Goal: Information Seeking & Learning: Learn about a topic

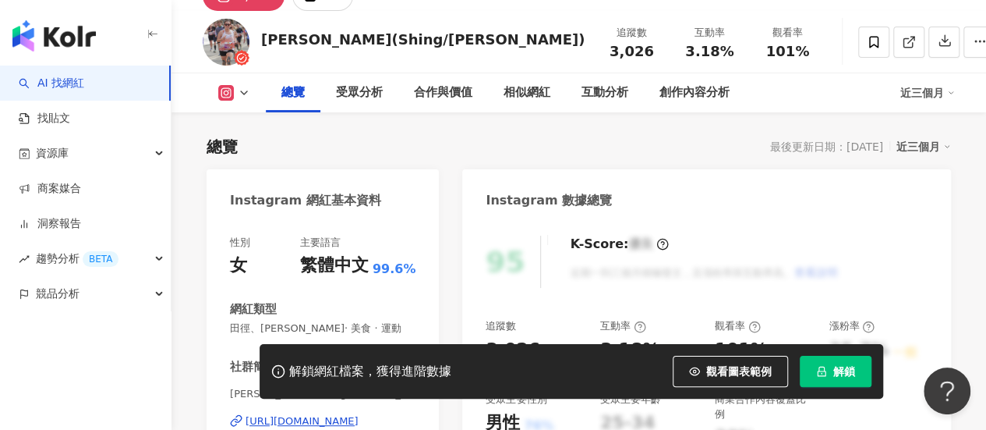
scroll to position [78, 0]
click at [84, 86] on link "AI 找網紅" at bounding box center [51, 84] width 65 height 16
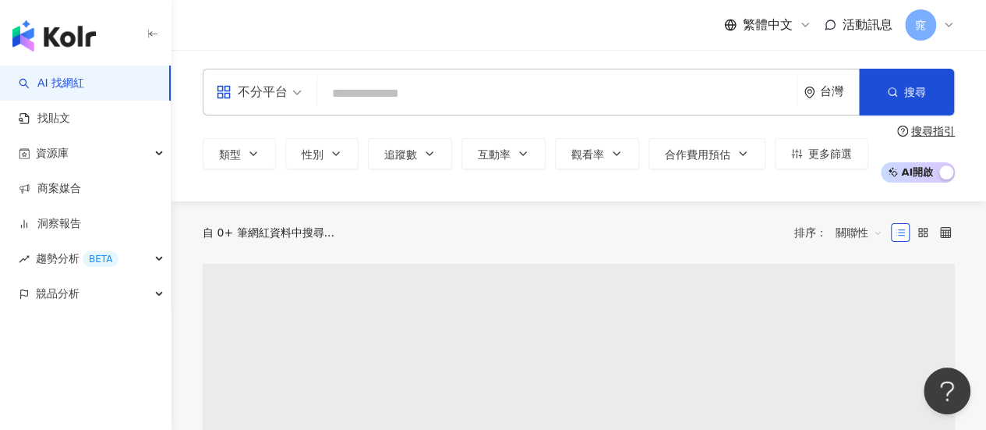
click at [418, 91] on input "search" at bounding box center [557, 94] width 467 height 30
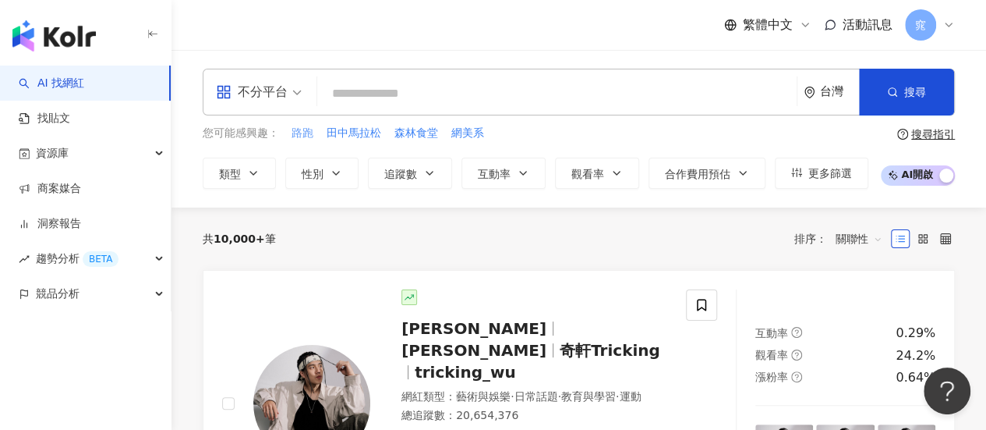
click at [306, 130] on span "路跑" at bounding box center [303, 134] width 22 height 16
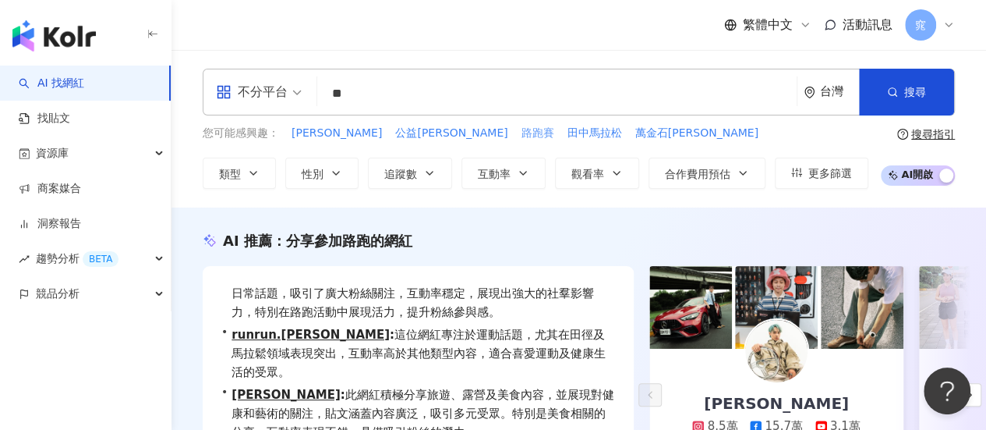
click at [522, 137] on span "路跑賽" at bounding box center [538, 134] width 33 height 16
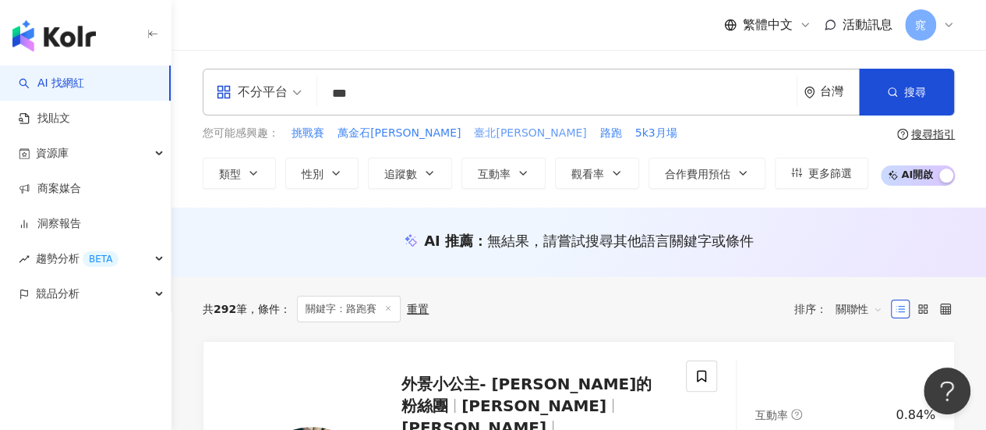
click at [474, 132] on span "臺北馬拉松" at bounding box center [530, 134] width 112 height 16
type input "*****"
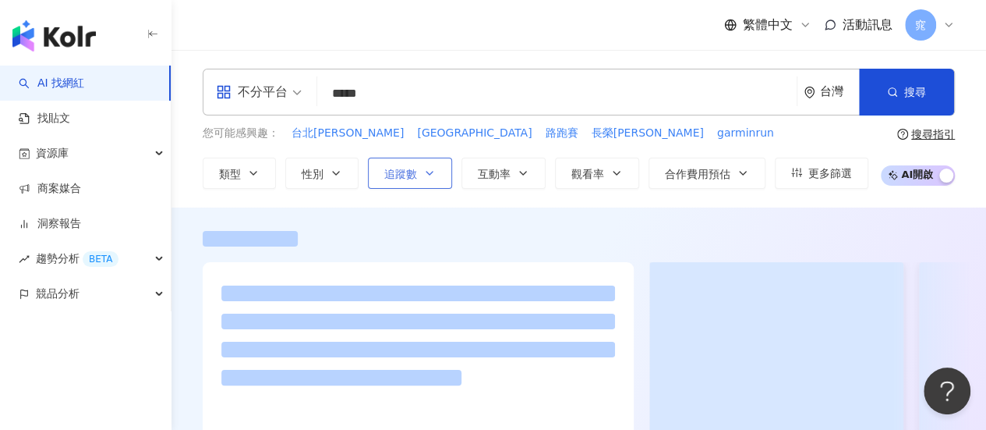
click at [416, 181] on button "追蹤數" at bounding box center [410, 172] width 84 height 31
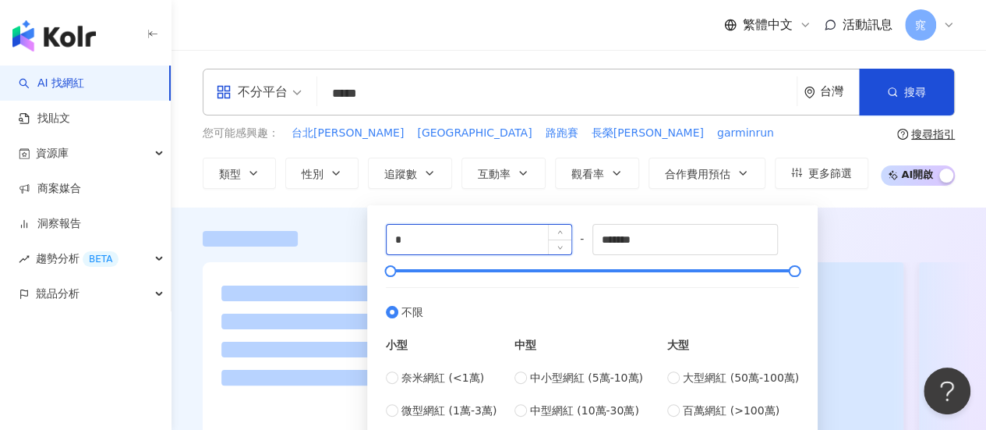
click at [461, 235] on input "*" at bounding box center [479, 240] width 185 height 30
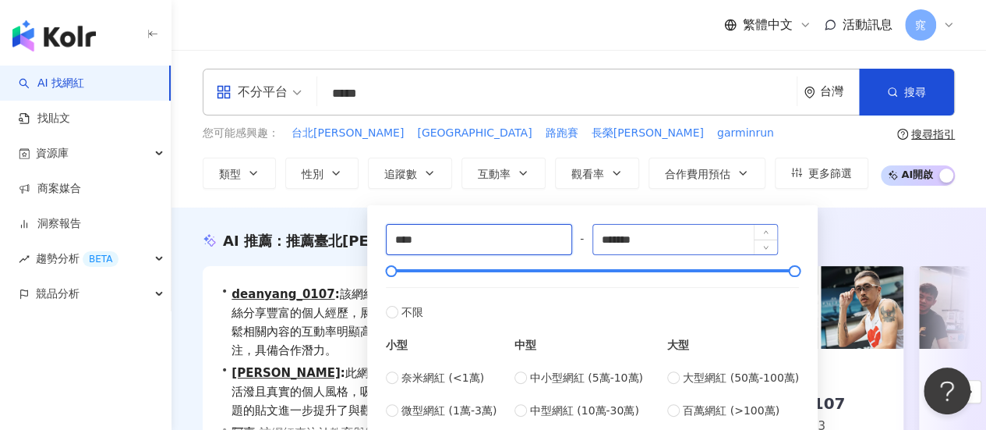
type input "****"
drag, startPoint x: 695, startPoint y: 239, endPoint x: 463, endPoint y: 215, distance: 233.6
click at [463, 215] on div "**** - ******* 不限 小型 奈米網紅 (<1萬) 微型網紅 (1萬-3萬) 小型網紅 (3萬-5萬) 中型 中小型網紅 (5萬-10萬) 中型網…" at bounding box center [593, 337] width 432 height 246
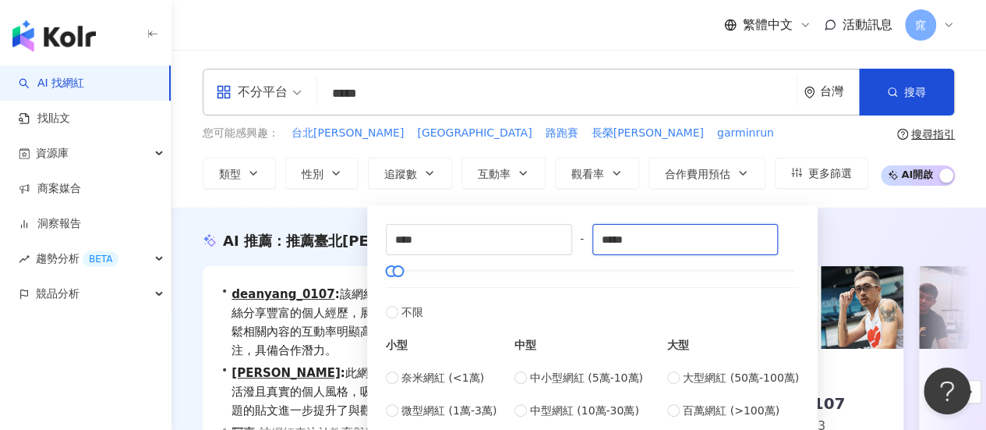
type input "*****"
click at [876, 246] on div "AI 推薦 ： 推薦臺北馬拉松的網紅" at bounding box center [579, 240] width 752 height 19
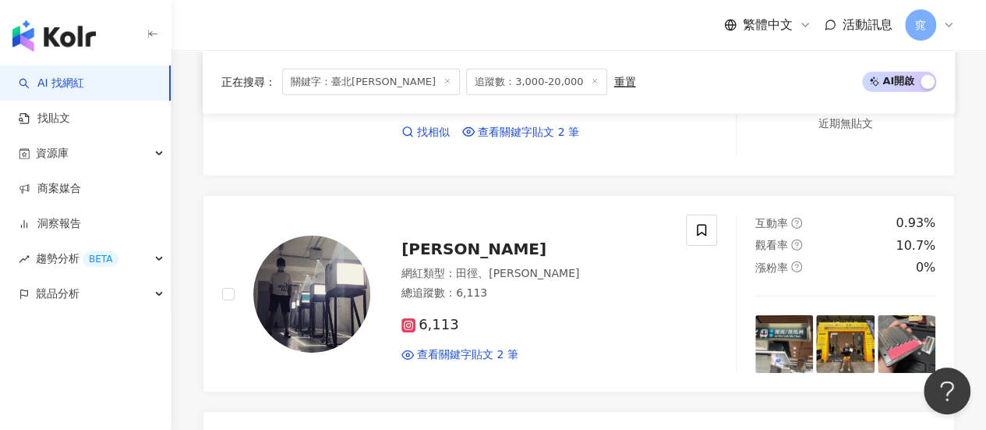
scroll to position [2504, 0]
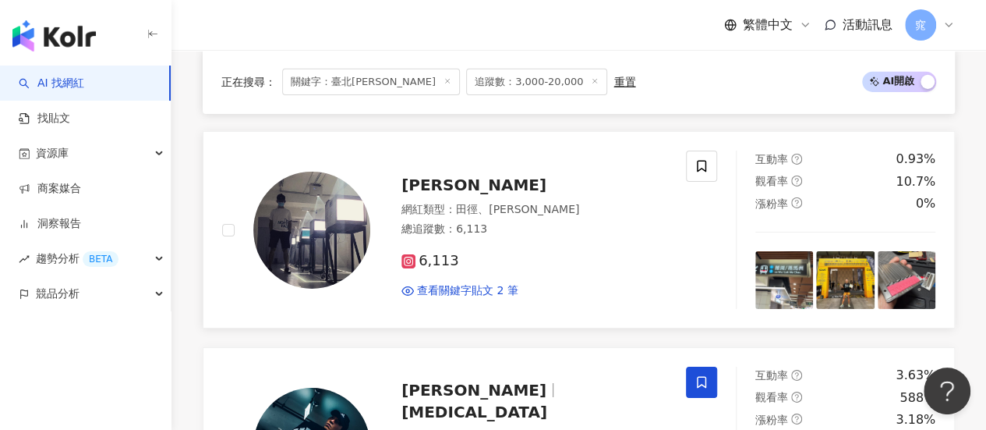
click at [413, 255] on icon at bounding box center [409, 261] width 14 height 14
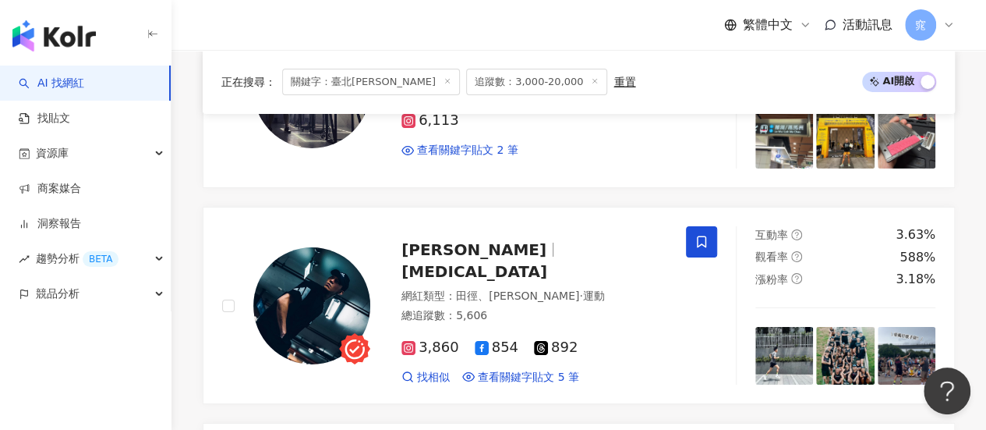
scroll to position [2660, 0]
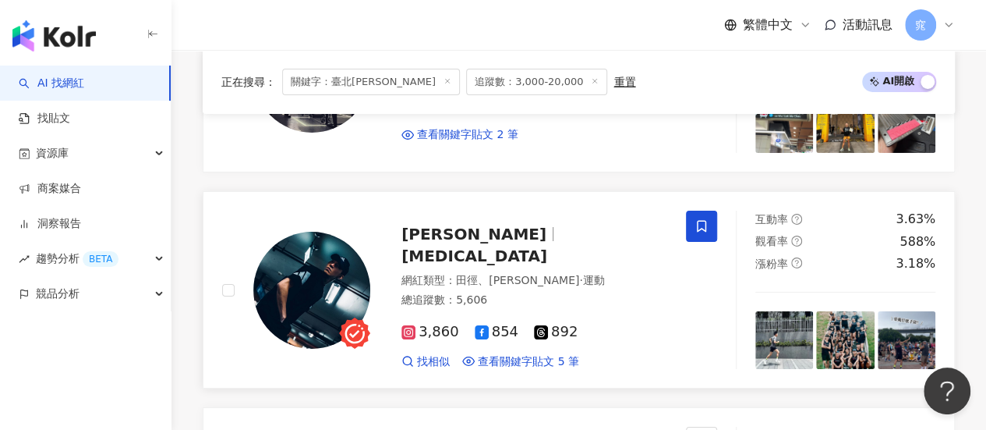
click at [421, 324] on span "3,860" at bounding box center [431, 332] width 58 height 16
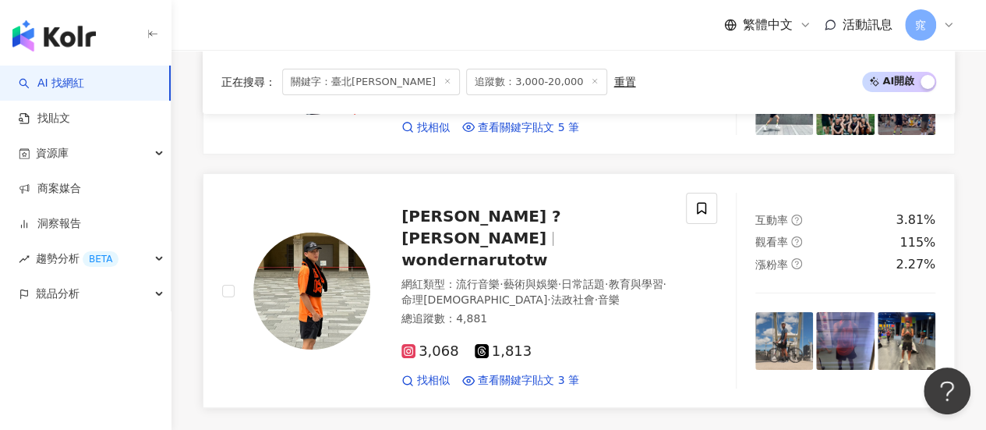
click at [430, 343] on span "3,068" at bounding box center [431, 351] width 58 height 16
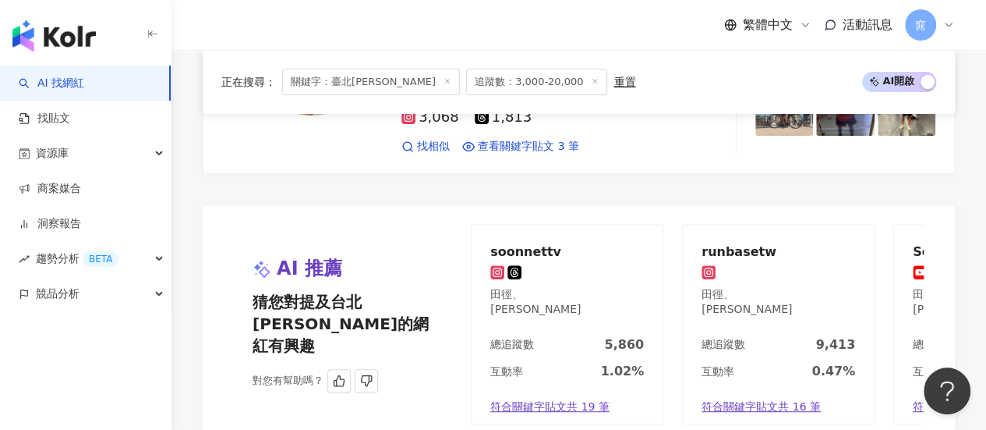
scroll to position [3440, 0]
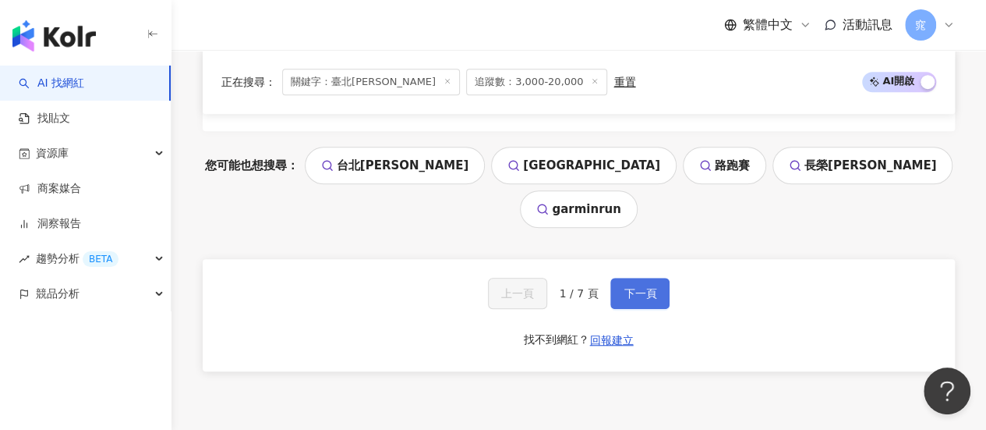
click at [640, 287] on span "下一頁" at bounding box center [640, 293] width 33 height 12
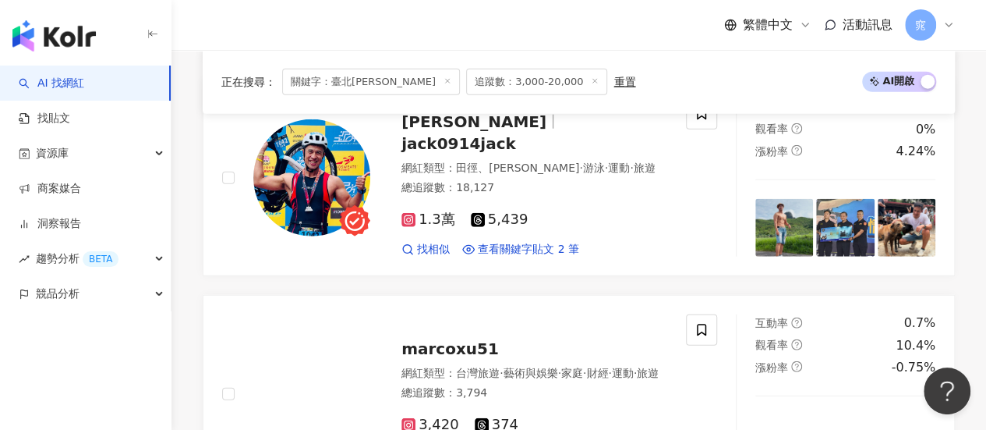
scroll to position [1709, 0]
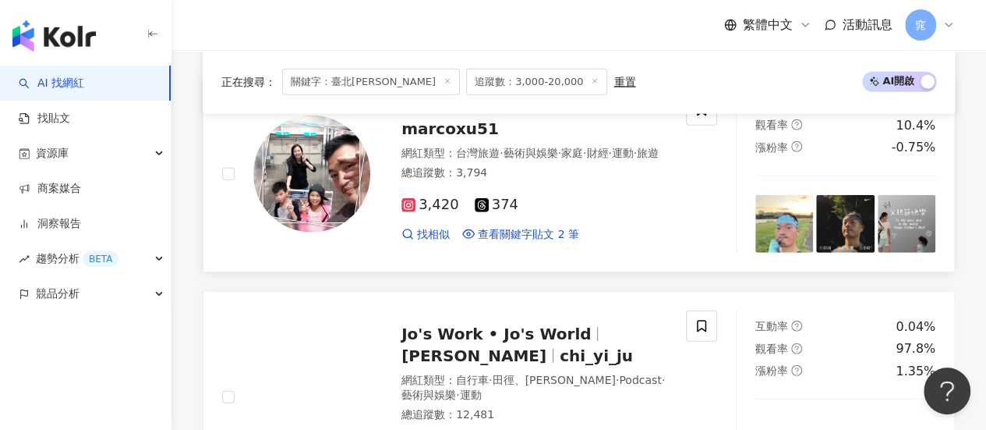
scroll to position [2177, 0]
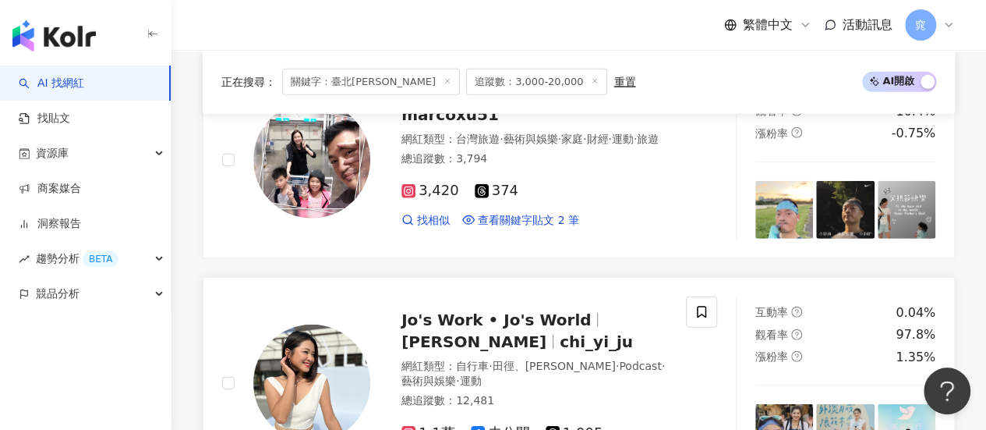
click at [422, 425] on span "1.1萬" at bounding box center [429, 433] width 54 height 16
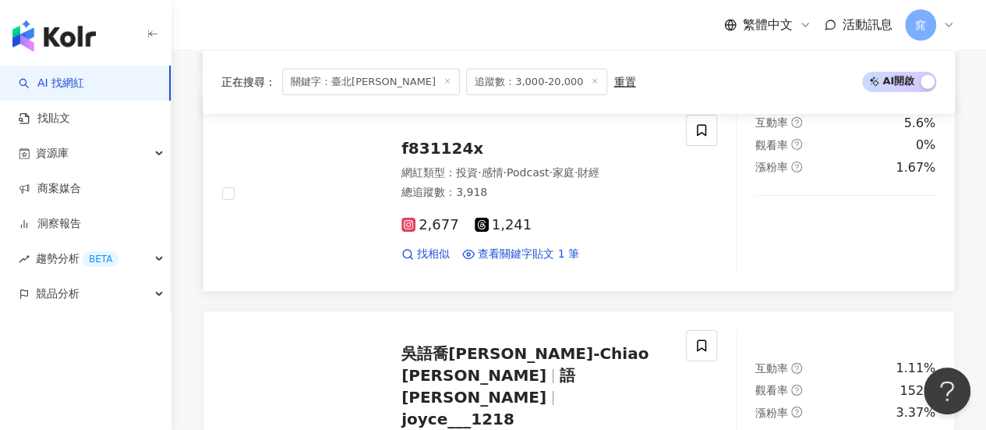
scroll to position [2645, 0]
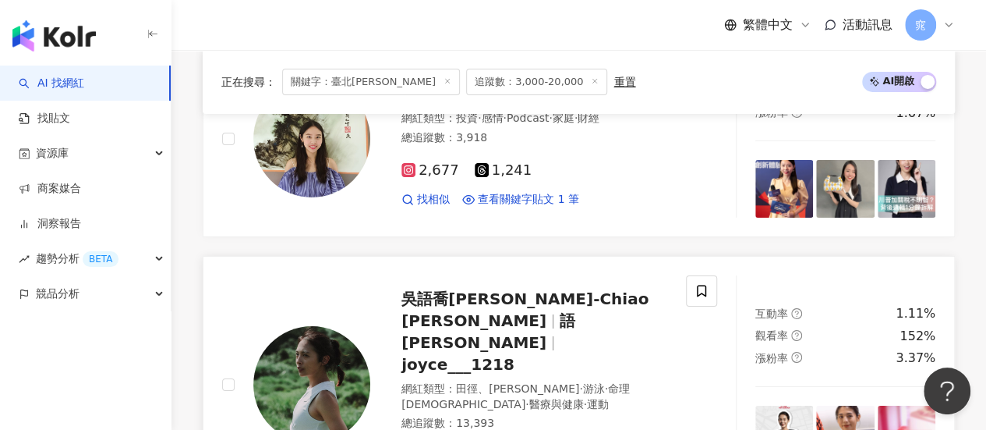
click at [497, 289] on span "吳語喬[PERSON_NAME]-Chiao [PERSON_NAME]" at bounding box center [525, 309] width 247 height 41
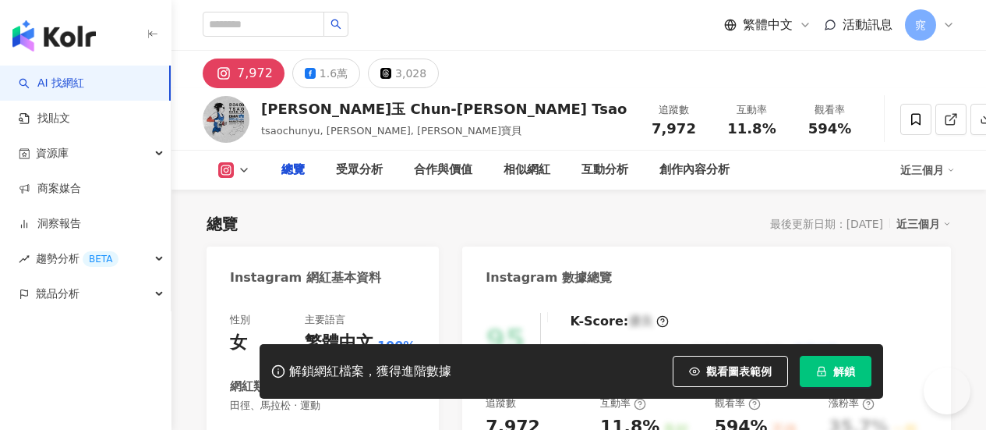
scroll to position [234, 0]
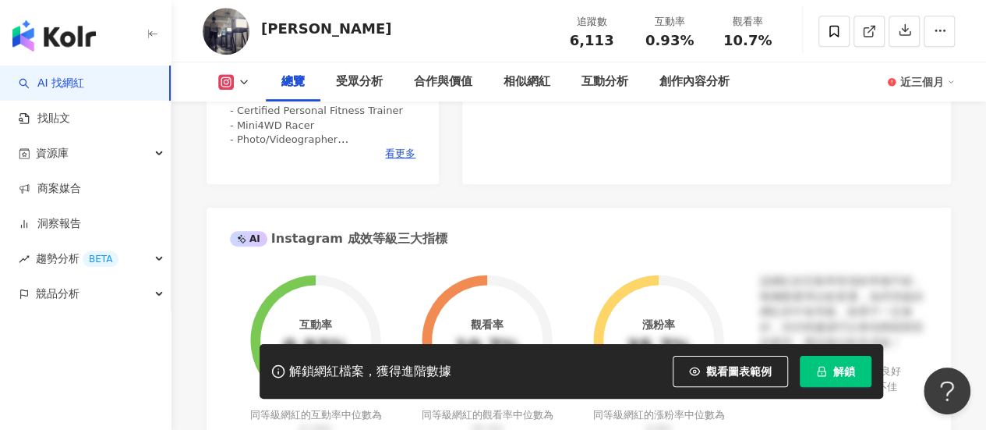
scroll to position [234, 0]
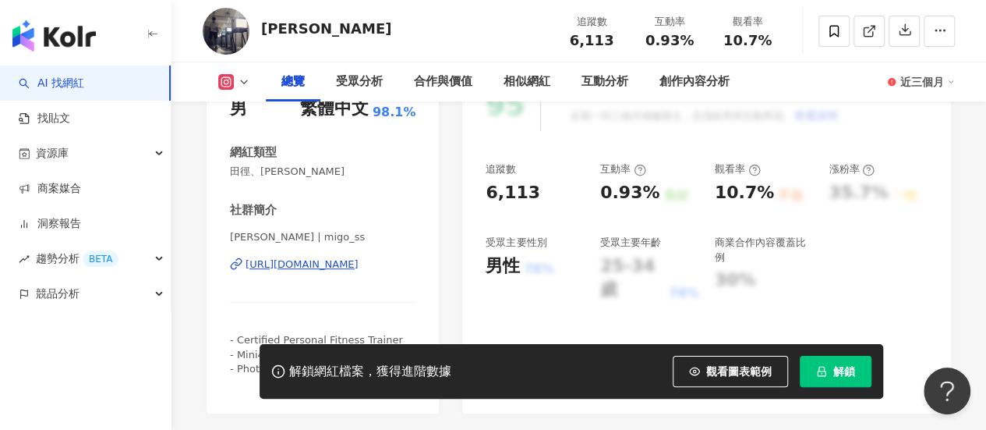
click at [295, 271] on div "Michael Hu | migo_ss https://www.instagram.com/migo_ss/" at bounding box center [323, 275] width 186 height 91
click at [309, 265] on div "https://www.instagram.com/migo_ss/" at bounding box center [302, 264] width 113 height 14
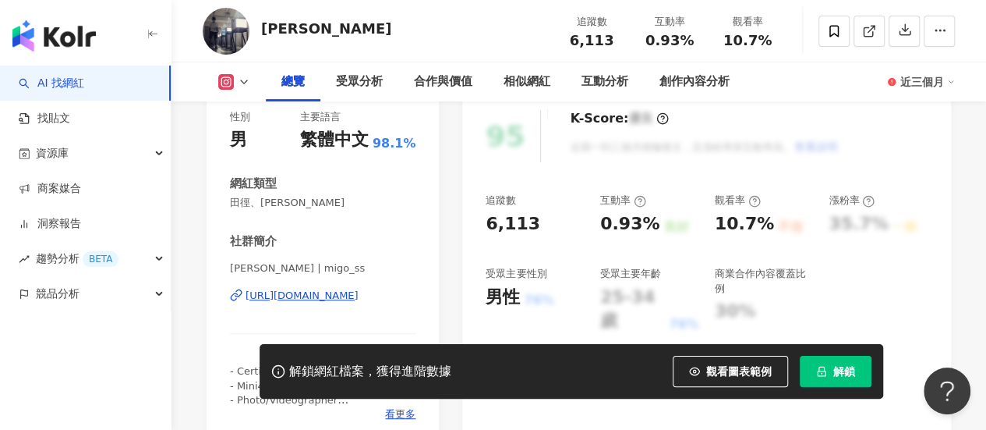
scroll to position [78, 0]
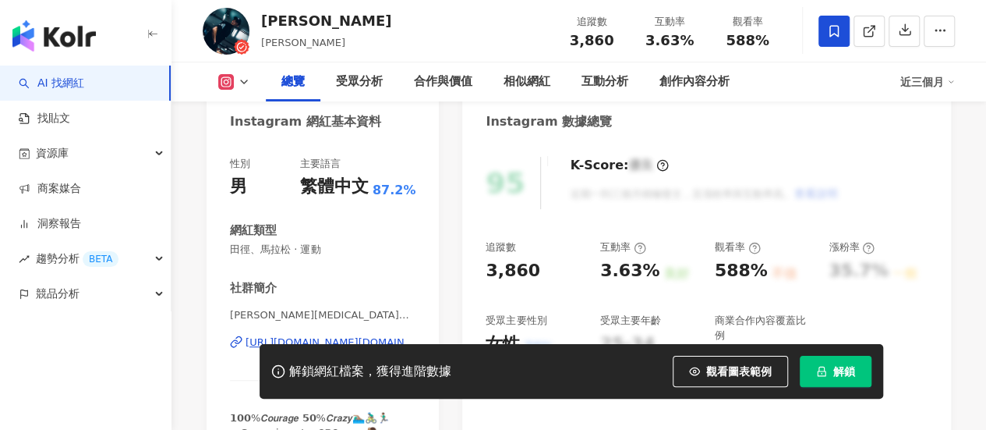
click at [327, 272] on div "性別 男 主要語言 繁體中文 87.2% 網紅類型 田徑、馬拉松 · 運動 社群簡介 池 Tao🙌🏽 | tao.chih https://www.insta…" at bounding box center [323, 305] width 186 height 297
click at [331, 335] on div "https://www.instagram.com/tao.chih/" at bounding box center [331, 342] width 170 height 14
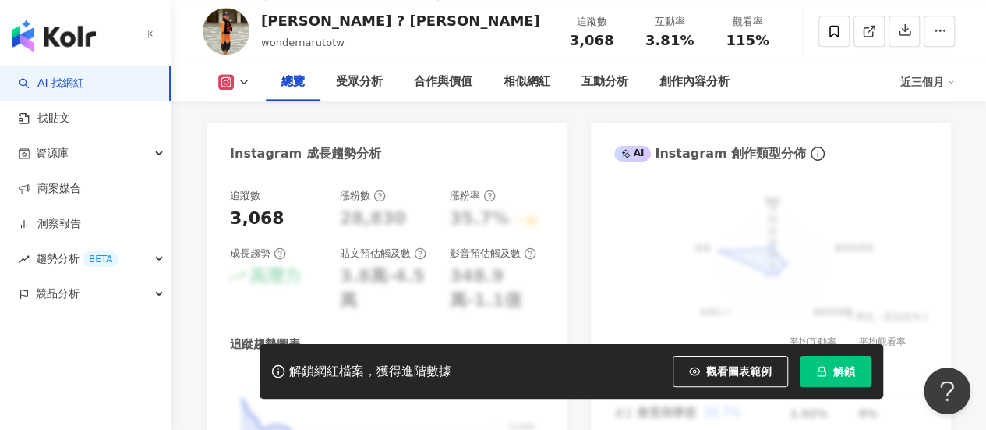
scroll to position [1014, 0]
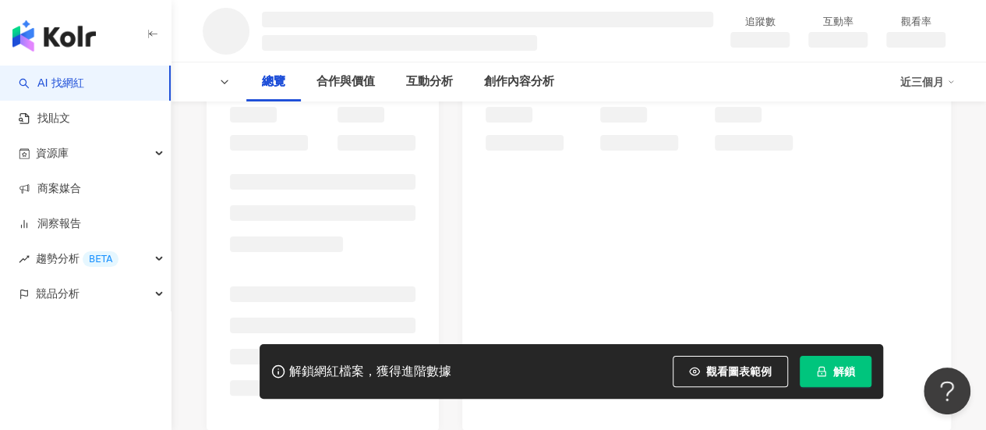
scroll to position [234, 0]
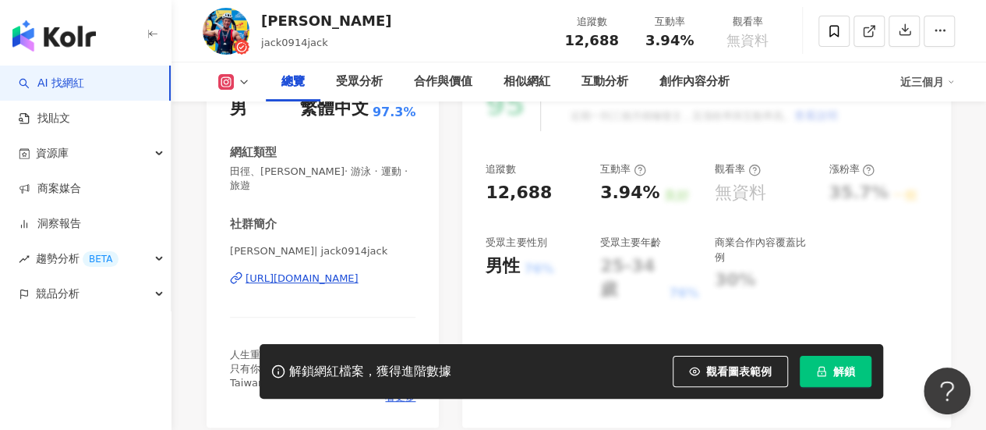
click at [359, 266] on div "[PERSON_NAME]| jack0914jack [URL][DOMAIN_NAME]" at bounding box center [323, 289] width 186 height 91
click at [331, 271] on div "https://www.instagram.com/jack0914jack/" at bounding box center [302, 278] width 113 height 14
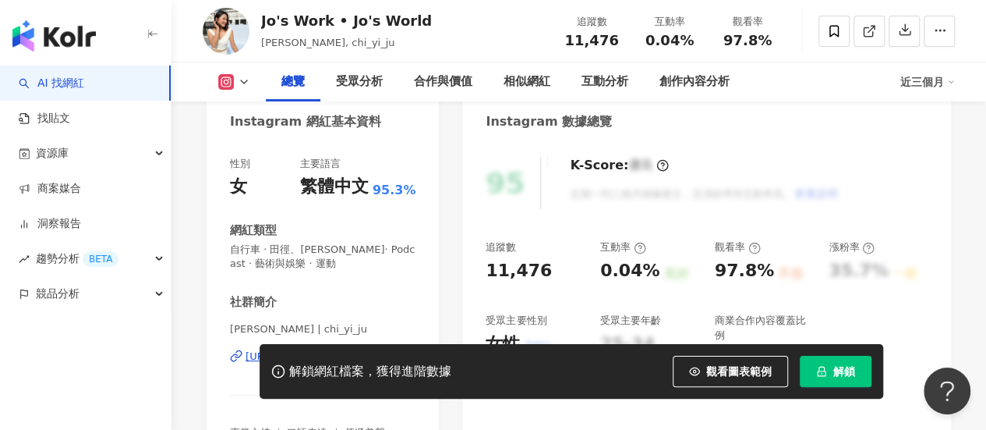
click at [336, 278] on div "性別 女 主要語言 繁體中文 95.3% 網紅類型 自行車 · 田徑、馬拉松 · Podcast · 藝術與娛樂 · 運動 社群簡介 Sara Jo Chi …" at bounding box center [323, 312] width 186 height 311
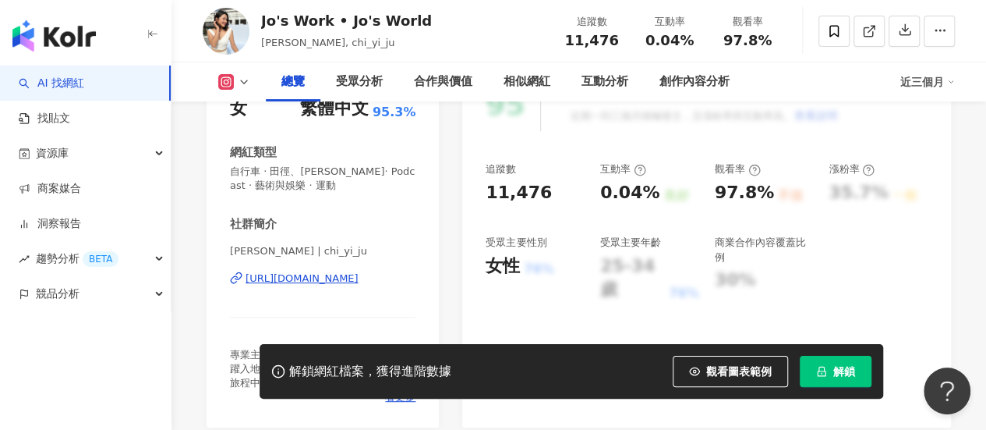
drag, startPoint x: 326, startPoint y: 278, endPoint x: 606, endPoint y: 428, distance: 317.8
click at [326, 278] on div "https://www.instagram.com/chi_yi_ju/" at bounding box center [302, 278] width 113 height 14
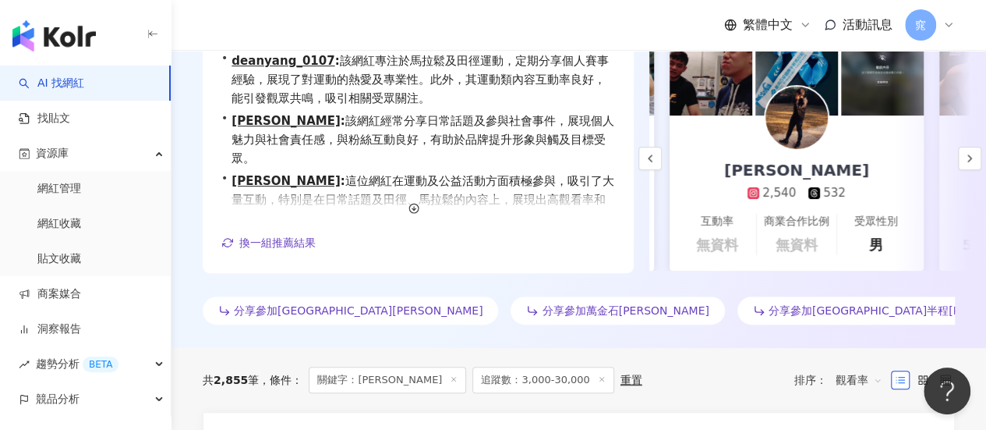
scroll to position [234, 0]
click at [971, 161] on icon "button" at bounding box center [970, 157] width 12 height 12
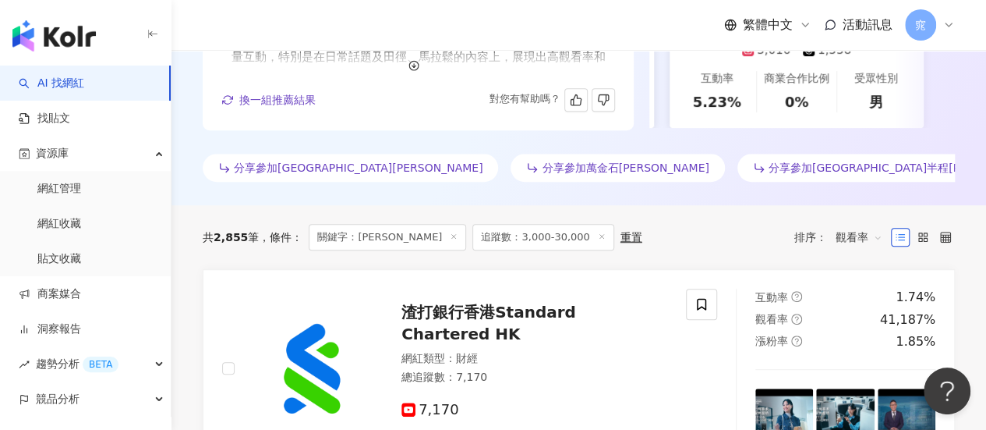
scroll to position [390, 0]
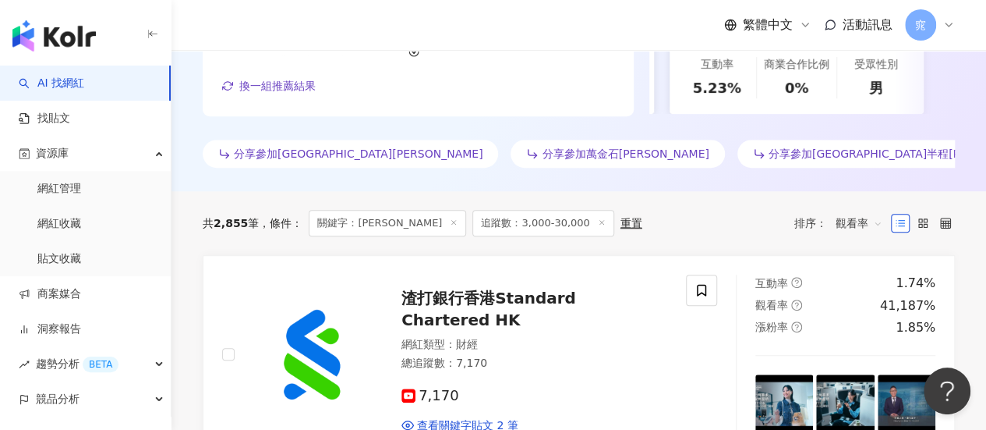
click at [449, 168] on div "分享參加臺北馬拉松 分享參加萬金石馬拉松 分享參加基隆城市半程馬拉松 分享參加台北葡萄酒馬拉松" at bounding box center [579, 157] width 752 height 34
click at [542, 154] on span "分享參加萬金石馬拉松" at bounding box center [625, 153] width 167 height 12
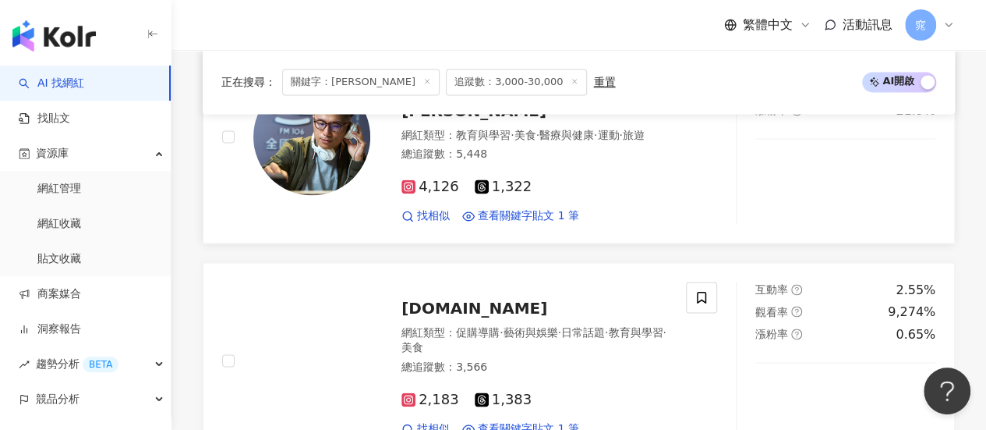
scroll to position [982, 0]
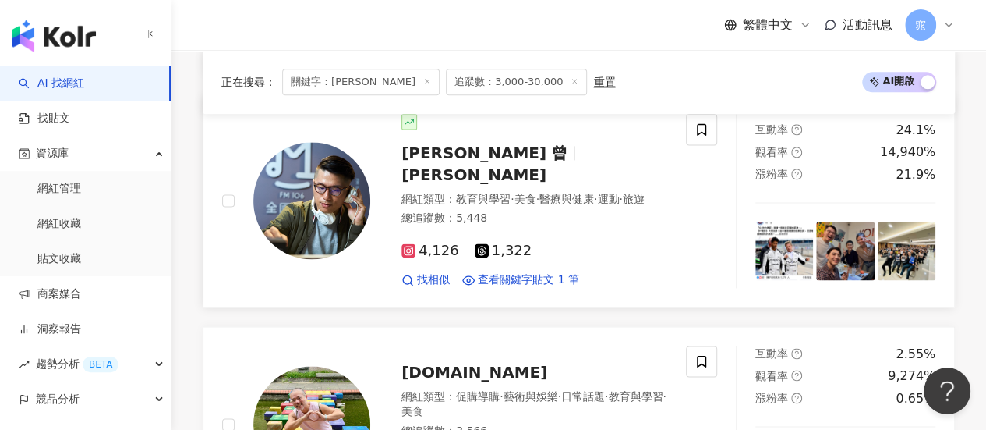
click at [414, 243] on icon at bounding box center [409, 250] width 14 height 14
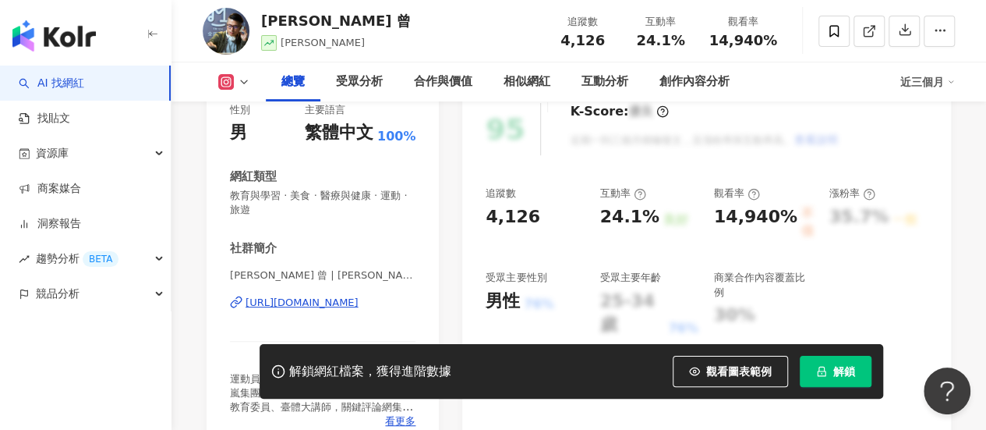
scroll to position [234, 0]
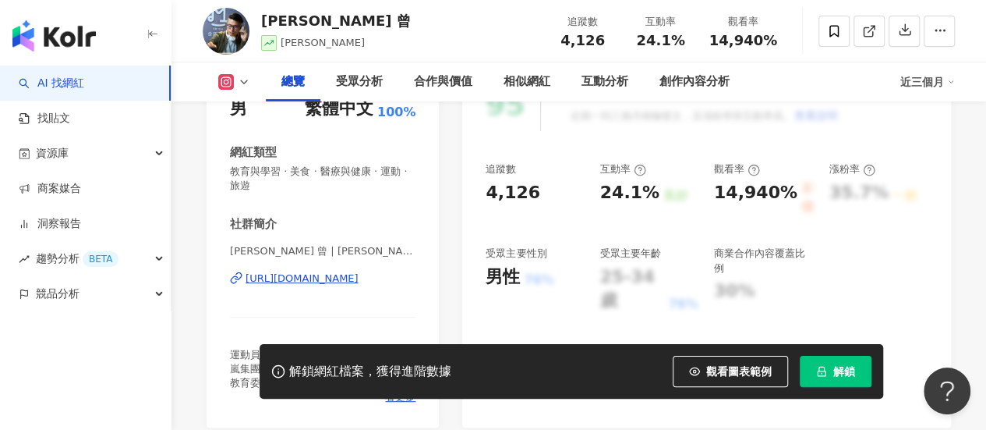
click at [343, 274] on div "[URL][DOMAIN_NAME]" at bounding box center [302, 278] width 113 height 14
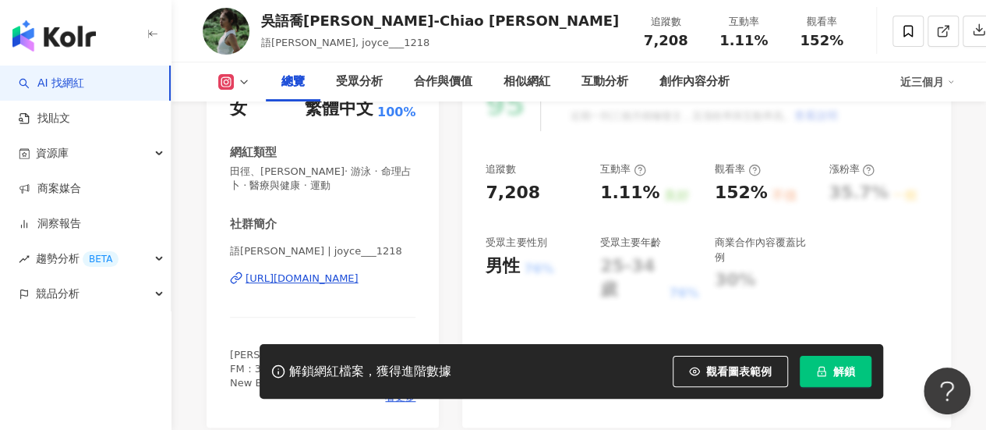
click at [287, 280] on div "[URL][DOMAIN_NAME]" at bounding box center [302, 278] width 113 height 14
